Goal: Book appointment/travel/reservation

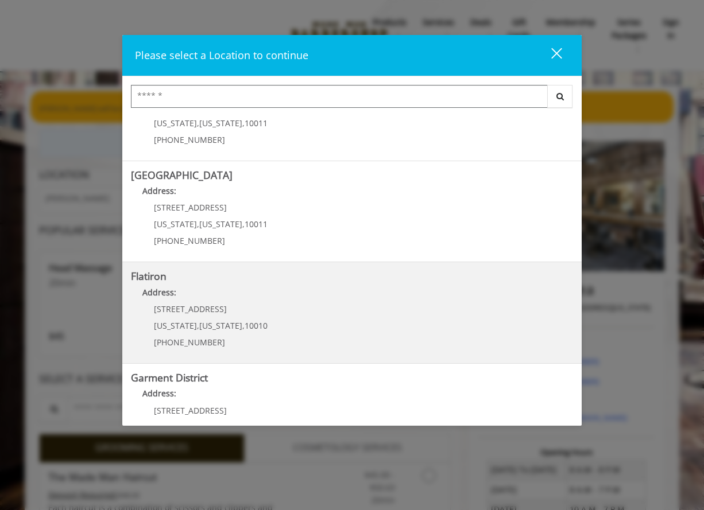
scroll to position [157, 0]
click at [306, 320] on "Flatiron Address: 10 E 23rd St New York , New York , 10010 (917) 475-1765" at bounding box center [352, 312] width 442 height 84
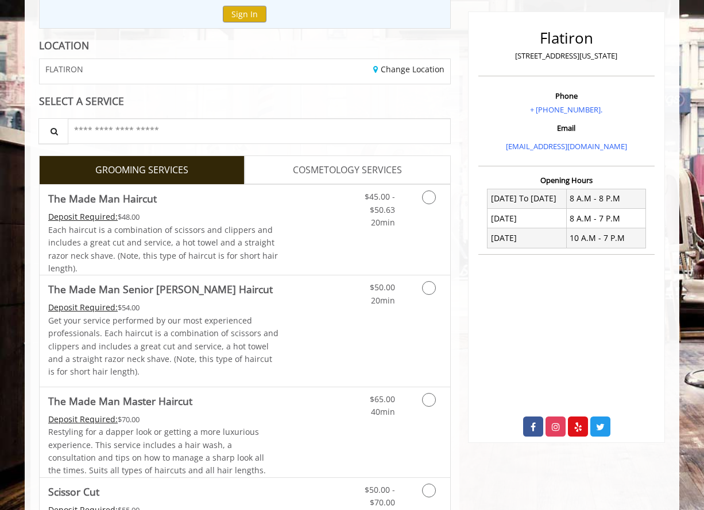
scroll to position [137, 0]
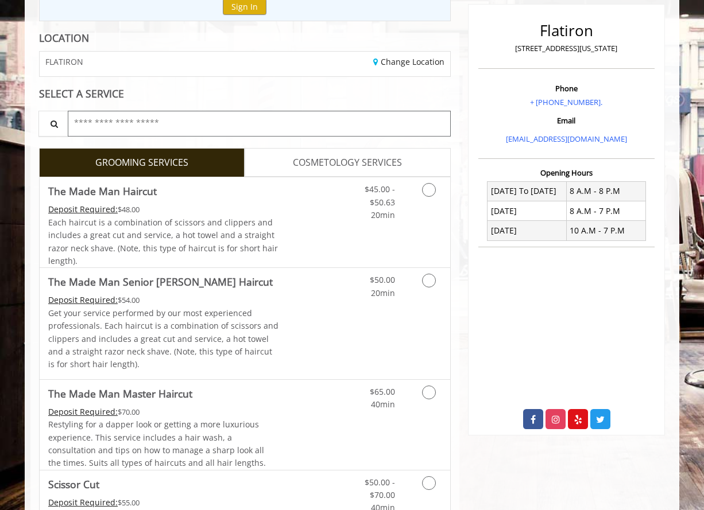
click at [158, 120] on input "text" at bounding box center [259, 124] width 383 height 26
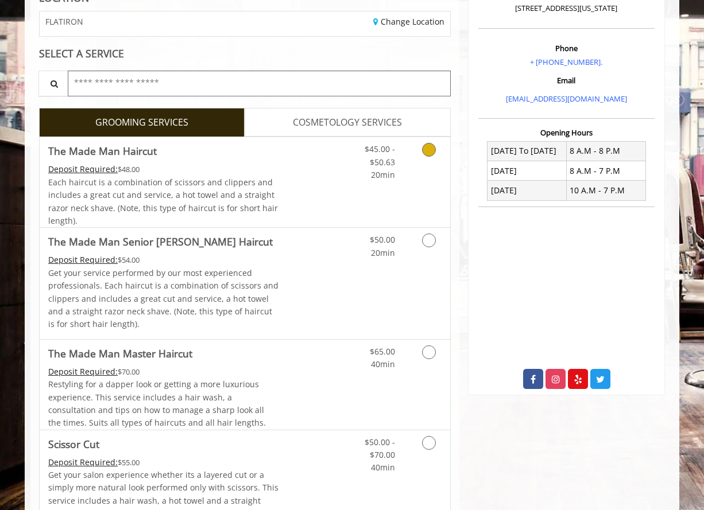
scroll to position [179, 0]
